Goal: Contribute content

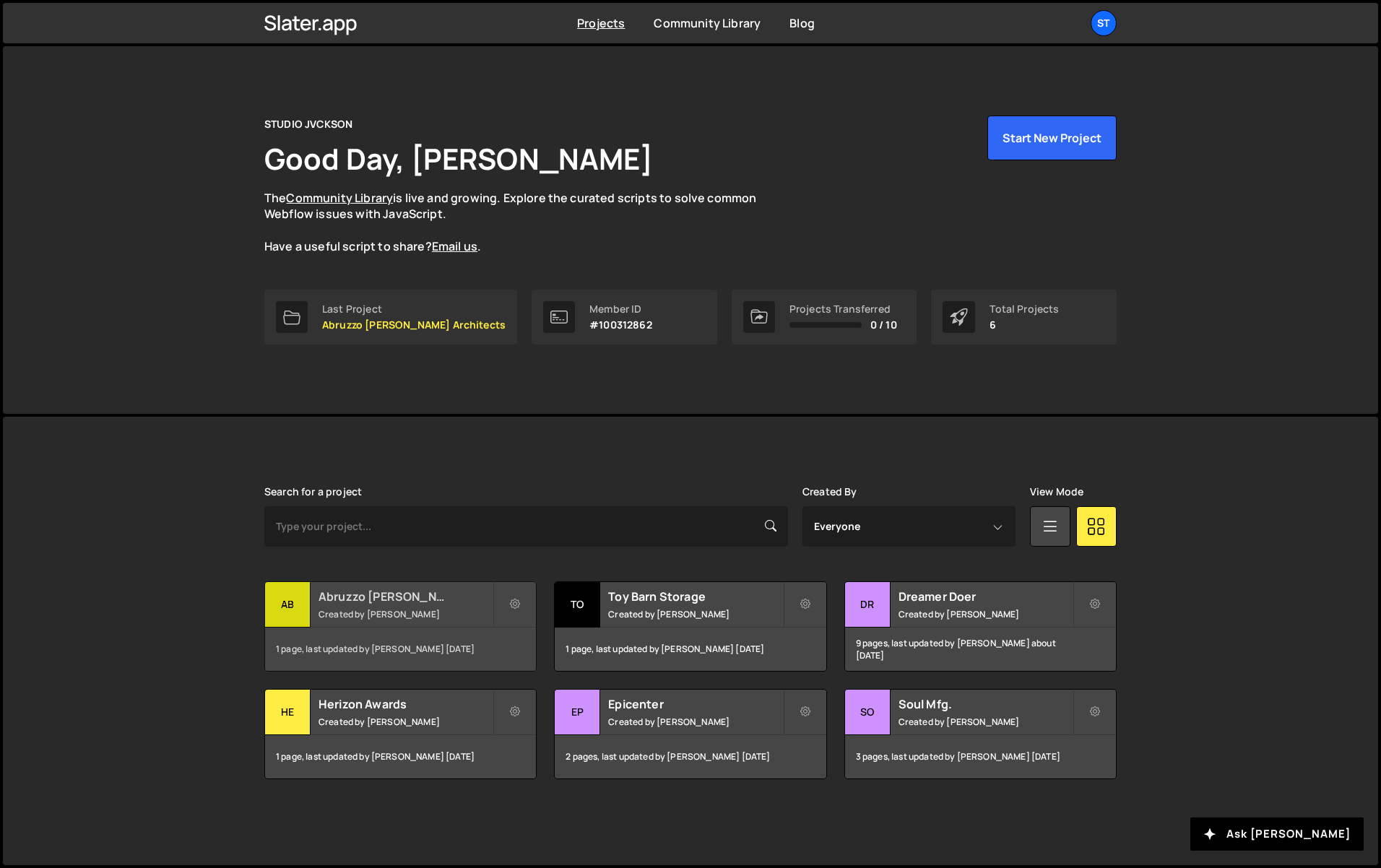
click at [344, 594] on h2 "Abruzzo [PERSON_NAME] Architects" at bounding box center [406, 596] width 174 height 15
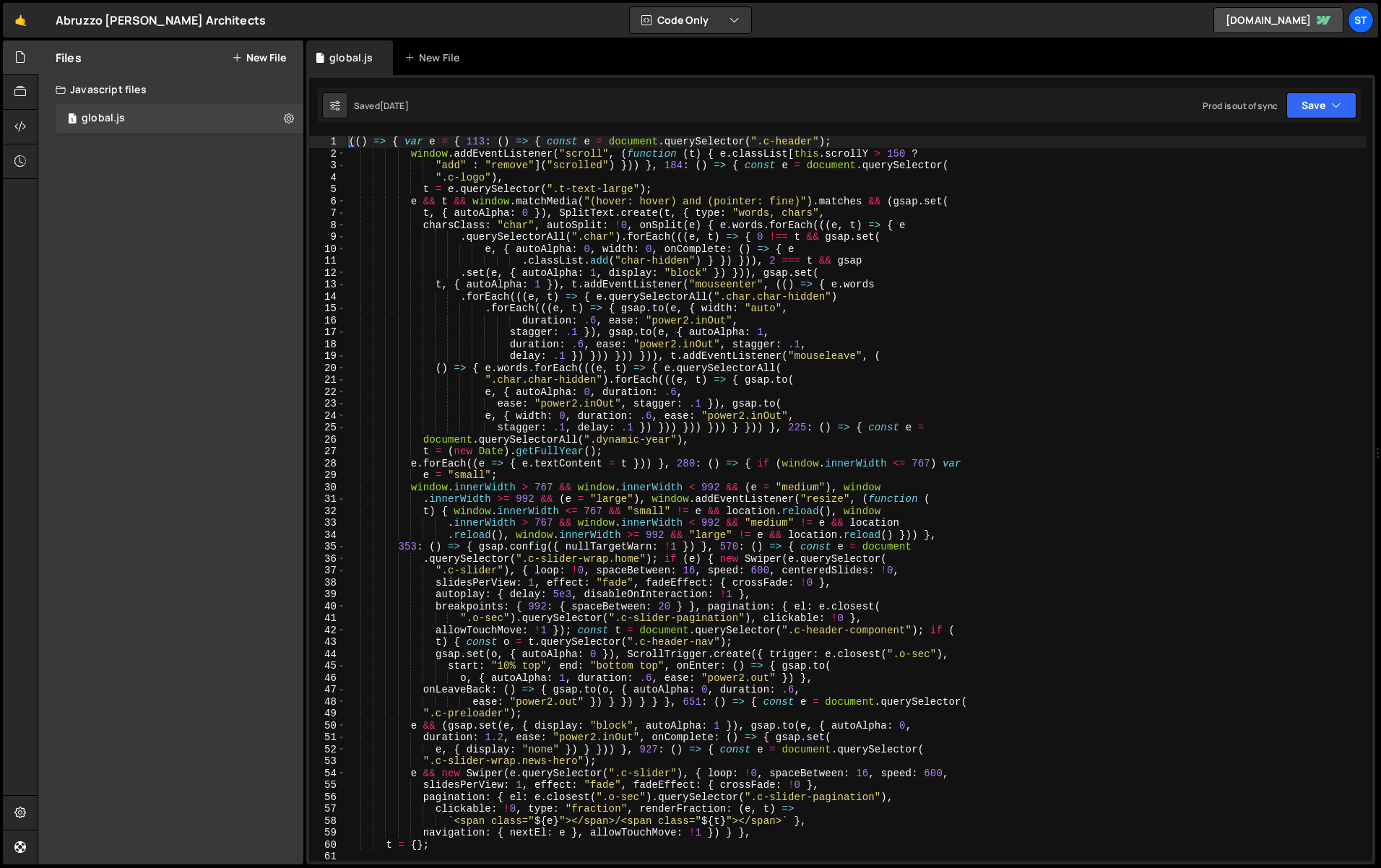
click at [876, 361] on div "(( ) => { var e = { 113 : ( ) => { const e = document . querySelector ( ".c-hea…" at bounding box center [856, 510] width 1020 height 749
type textarea "() })();"
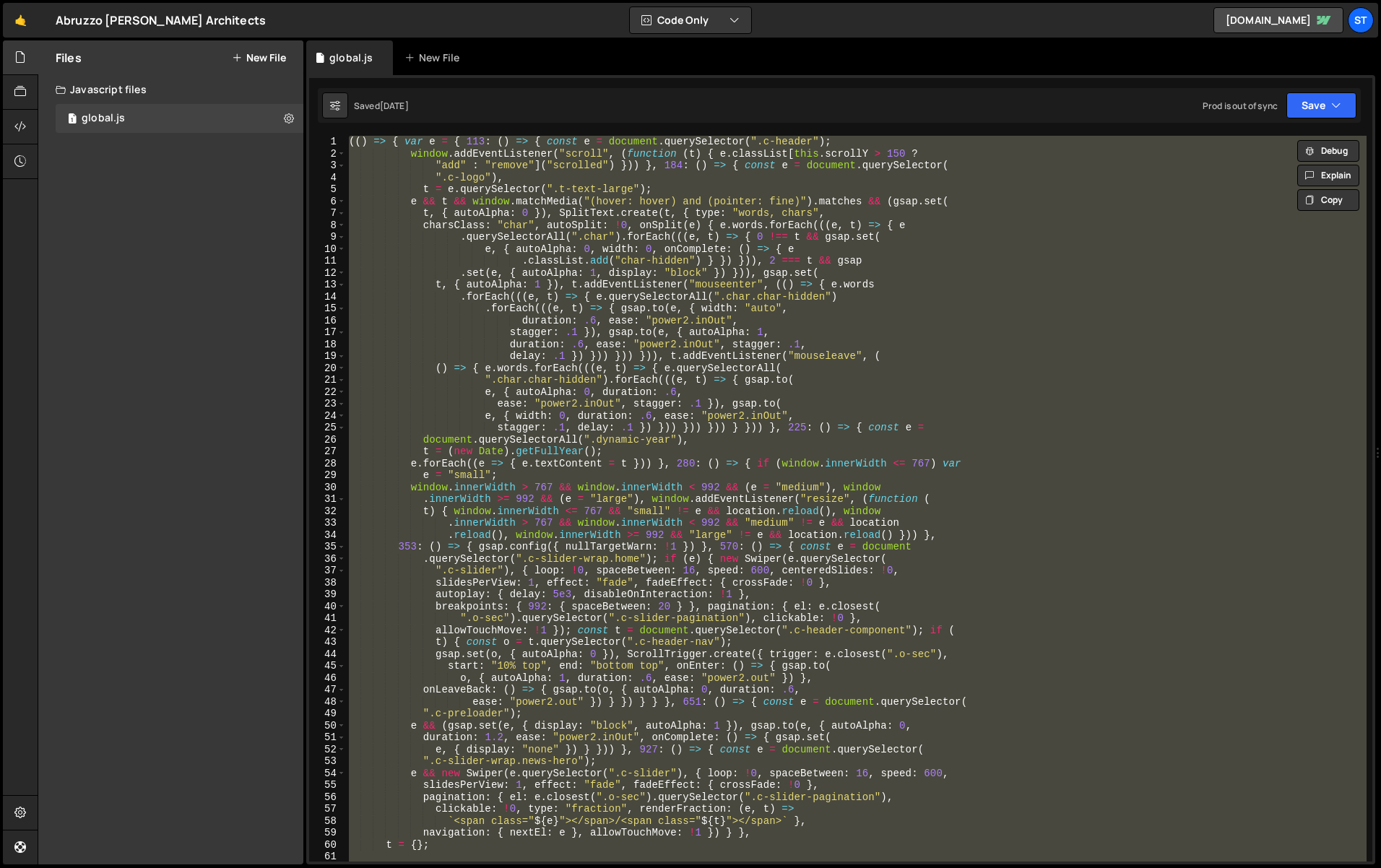
paste textarea
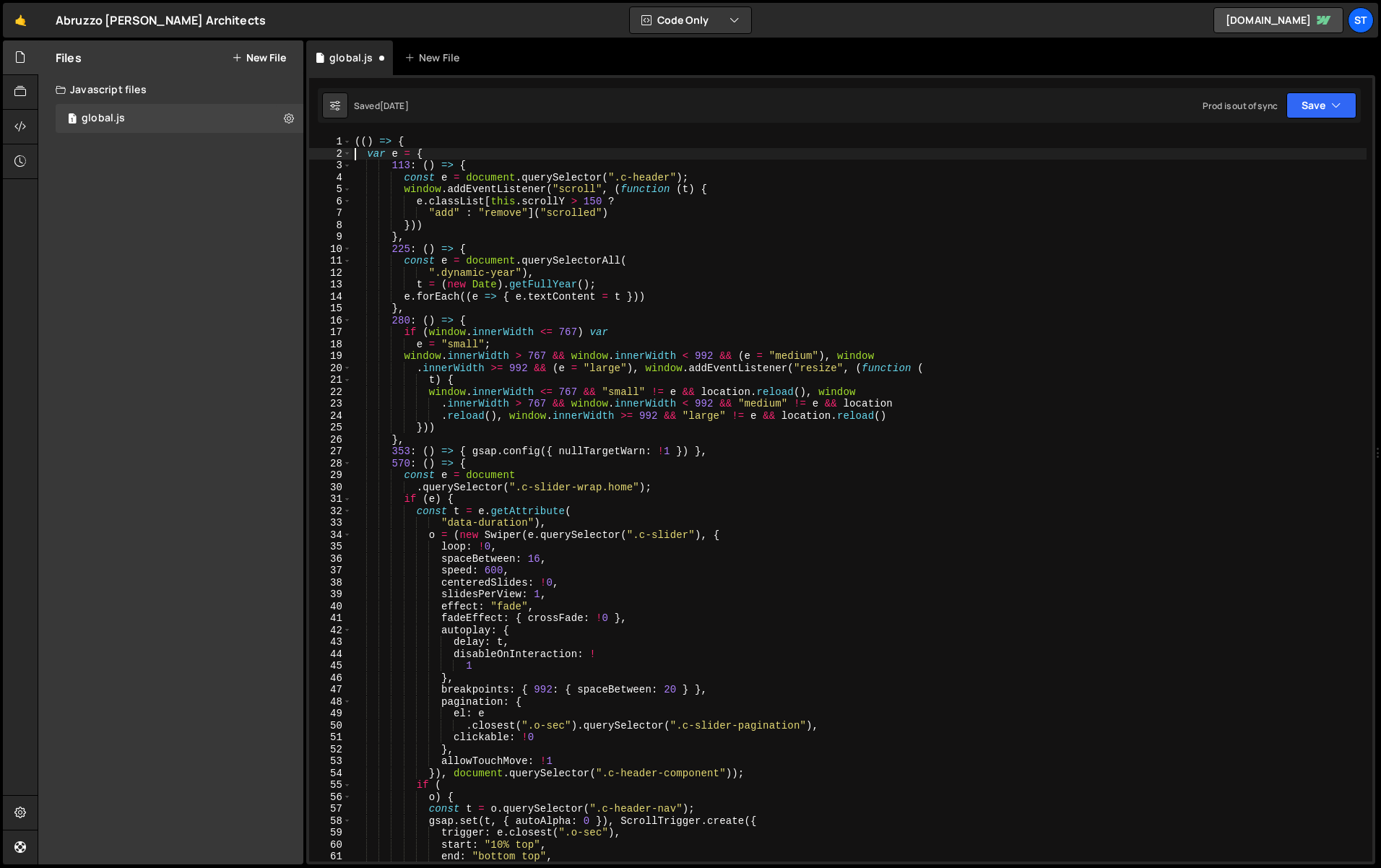
type textarea "var e = {"
click at [241, 60] on icon at bounding box center [237, 58] width 10 height 11
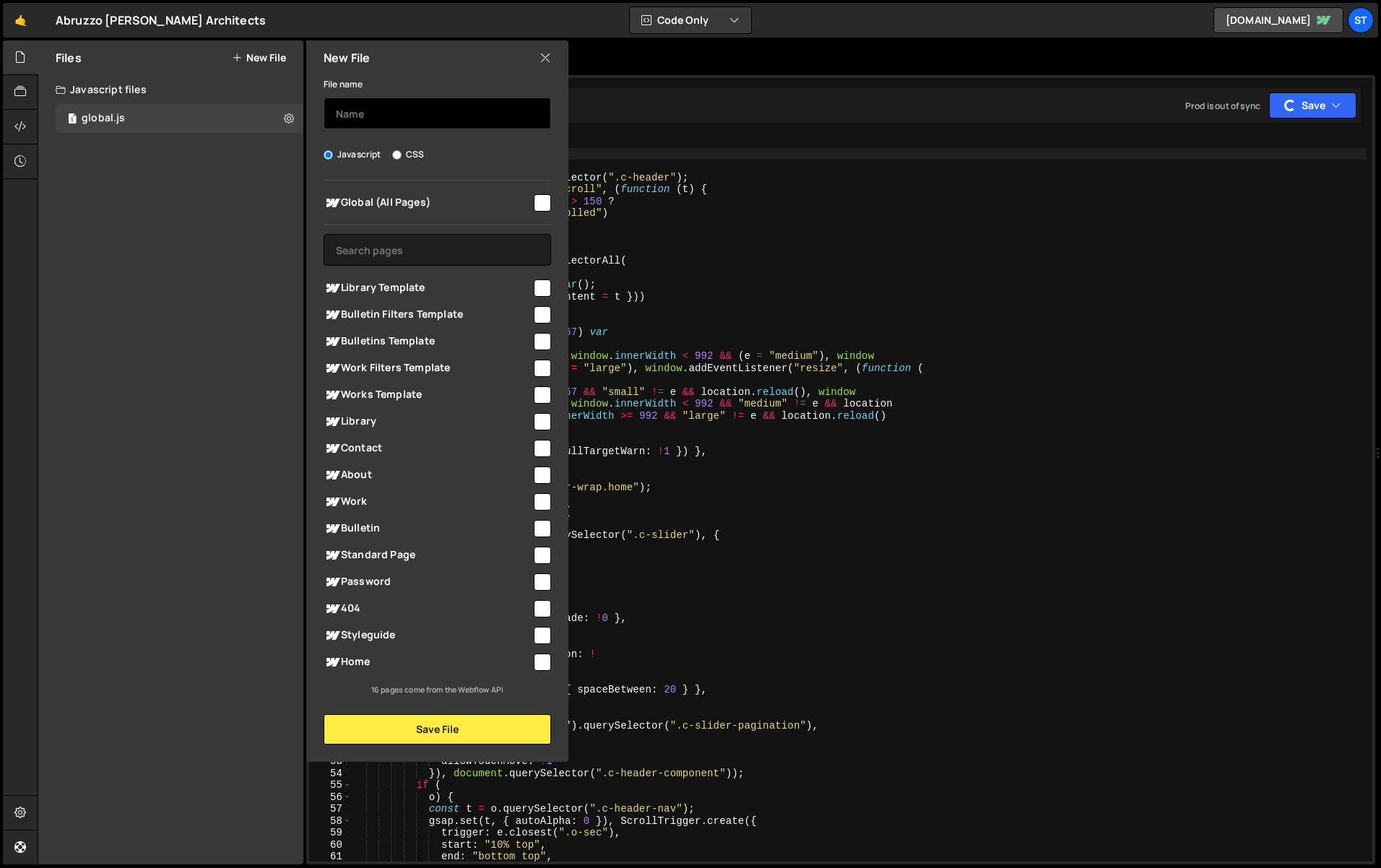
click at [354, 122] on input "text" at bounding box center [437, 113] width 228 height 32
type input "library"
click at [544, 388] on input "checkbox" at bounding box center [542, 395] width 17 height 17
checkbox input "true"
click at [541, 419] on input "checkbox" at bounding box center [542, 422] width 17 height 17
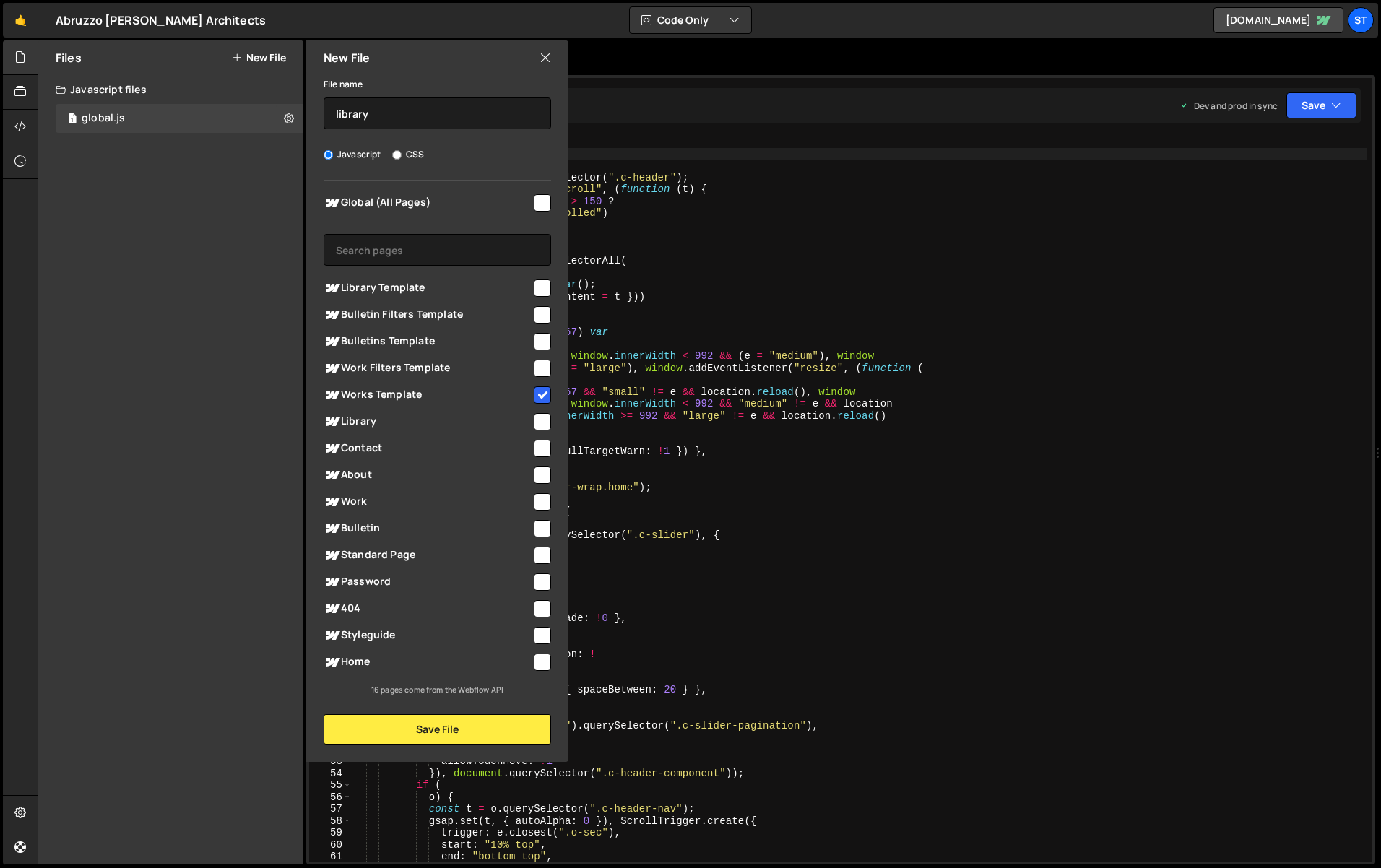
checkbox input "true"
click at [463, 730] on button "Save File" at bounding box center [437, 729] width 228 height 30
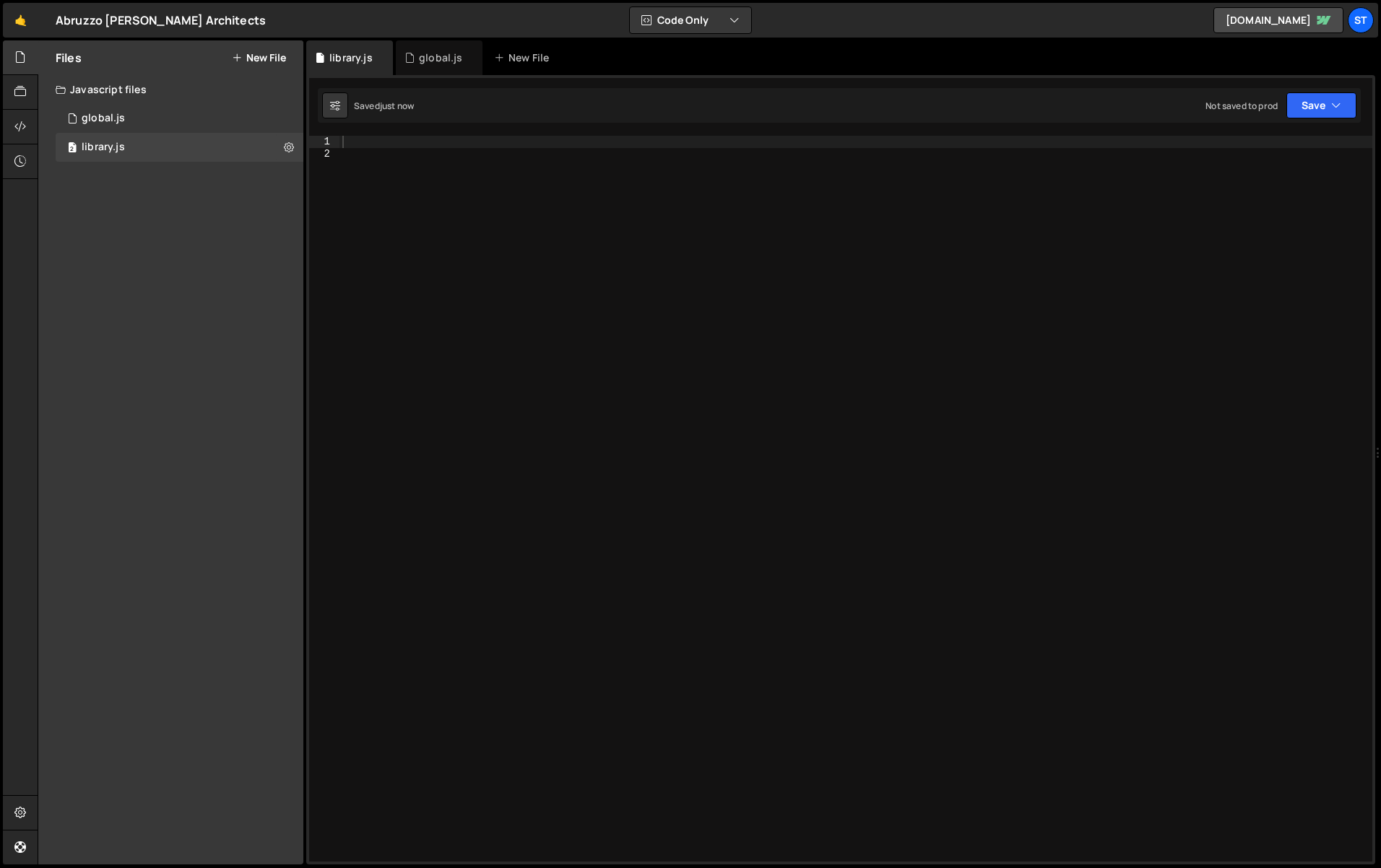
click at [691, 283] on div at bounding box center [856, 510] width 1033 height 749
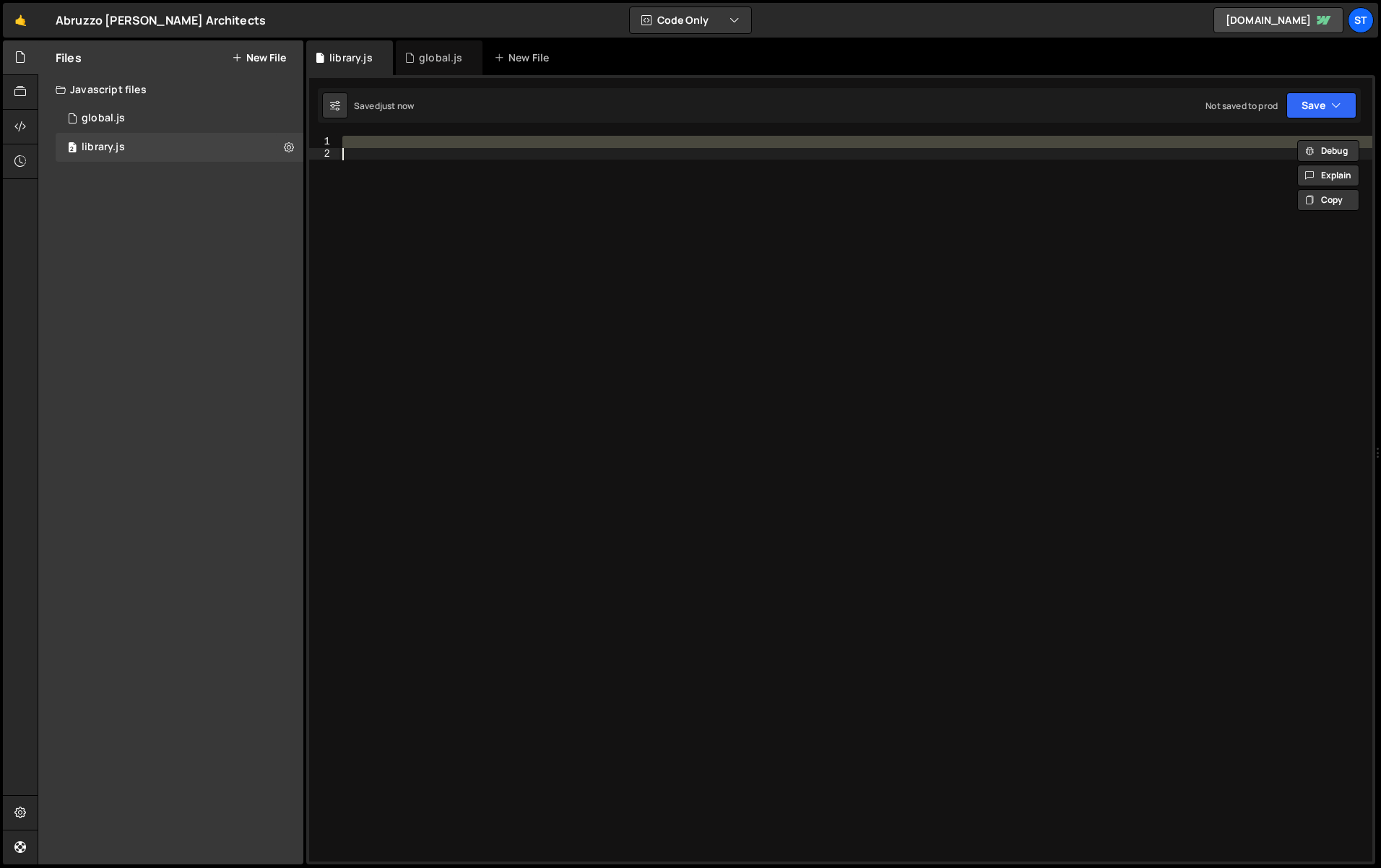
paste textarea
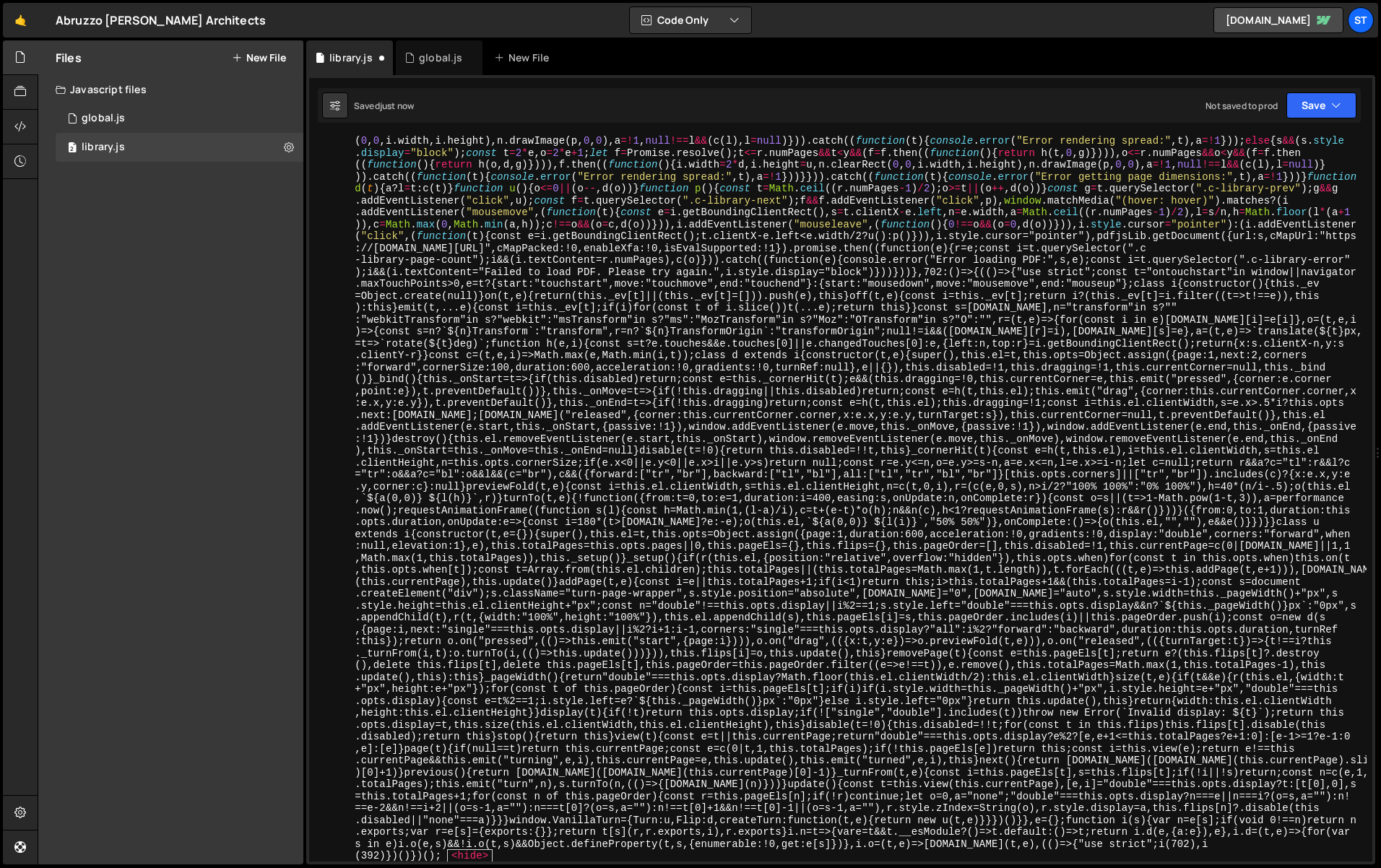
type textarea "var t = {"
